Goal: Transaction & Acquisition: Purchase product/service

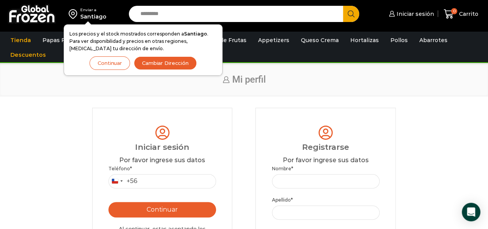
drag, startPoint x: 39, startPoint y: 81, endPoint x: 53, endPoint y: 61, distance: 24.9
click at [39, 81] on h1 "Mi perfil" at bounding box center [244, 79] width 461 height 11
click at [19, 71] on div "Inicio Mi perfil" at bounding box center [244, 80] width 488 height 34
click at [108, 59] on button "Continuar" at bounding box center [110, 63] width 41 height 14
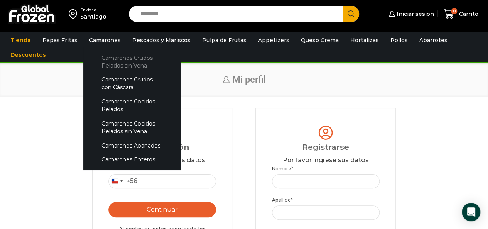
click at [107, 60] on link "Camarones Crudos Pelados sin Vena" at bounding box center [132, 62] width 82 height 22
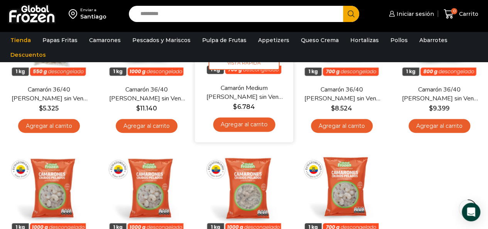
scroll to position [154, 0]
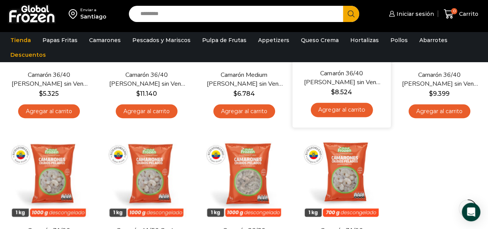
click at [342, 81] on link "Camarón 36/40 [PERSON_NAME] sin Vena – Silver – Caja 10 kg" at bounding box center [342, 78] width 78 height 18
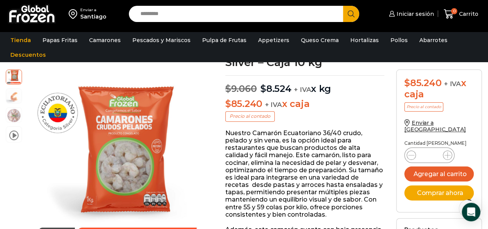
scroll to position [78, 0]
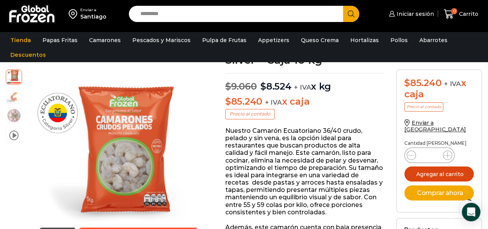
click at [428, 166] on button "Agregar al carrito" at bounding box center [439, 173] width 69 height 15
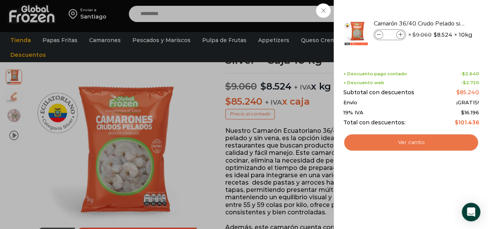
click at [426, 142] on link "Ver carrito" at bounding box center [411, 143] width 135 height 18
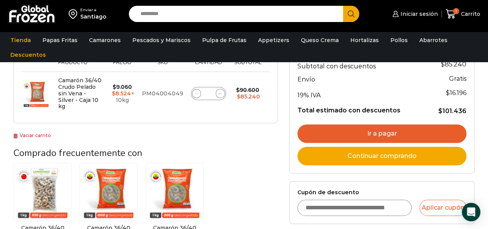
scroll to position [154, 0]
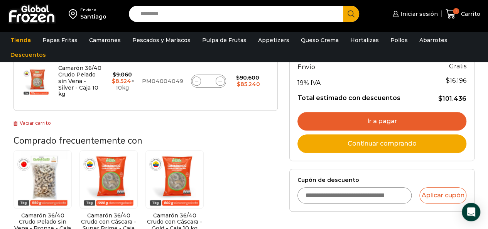
click at [371, 195] on input "Cupón de descuento" at bounding box center [355, 195] width 115 height 16
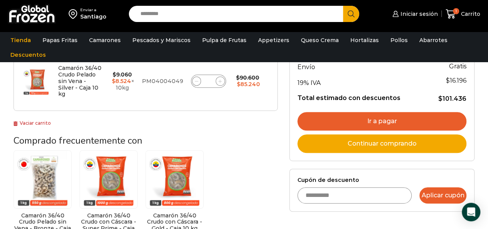
type input "**********"
drag, startPoint x: 431, startPoint y: 193, endPoint x: 387, endPoint y: 205, distance: 45.5
click at [431, 193] on button "Aplicar cupón" at bounding box center [443, 195] width 47 height 16
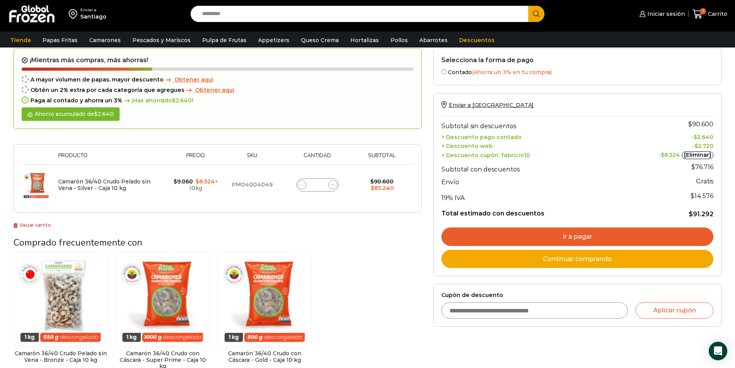
scroll to position [77, 0]
